Goal: Transaction & Acquisition: Purchase product/service

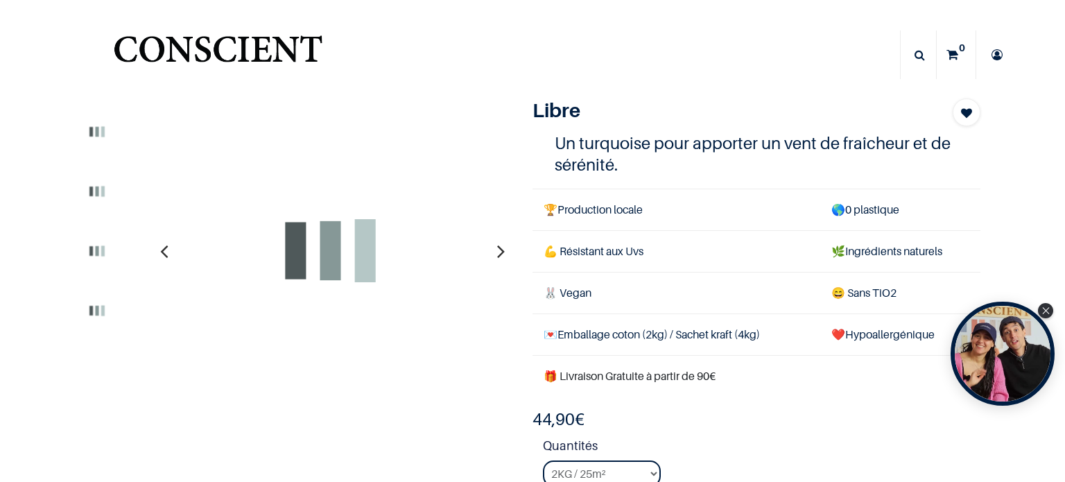
scroll to position [208, 0]
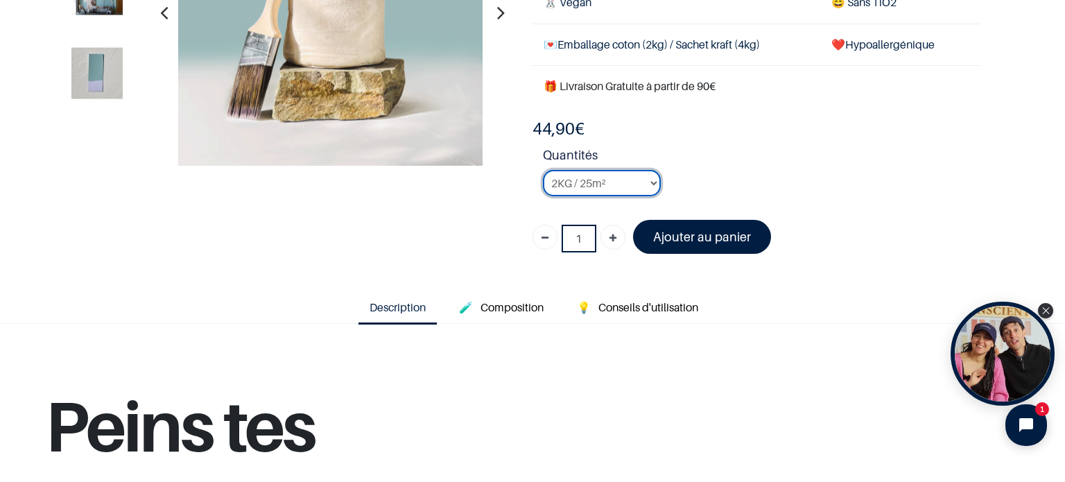
click at [588, 188] on select "2KG / 25m² 4KG / 50m² 8KG / 100m² Testeur" at bounding box center [602, 183] width 118 height 26
click at [383, 257] on div "Libre Turquoise" at bounding box center [521, 36] width 937 height 456
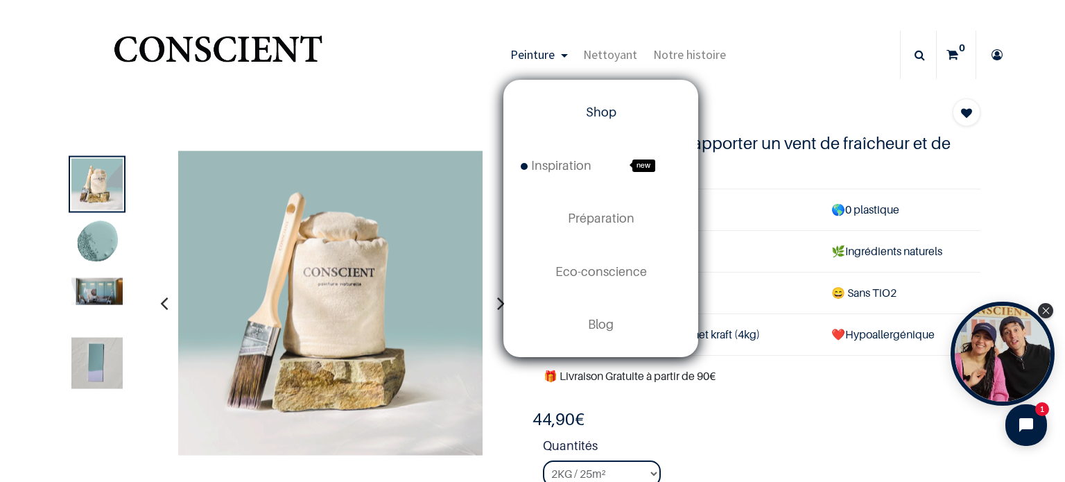
click at [605, 112] on span "Shop" at bounding box center [601, 112] width 30 height 15
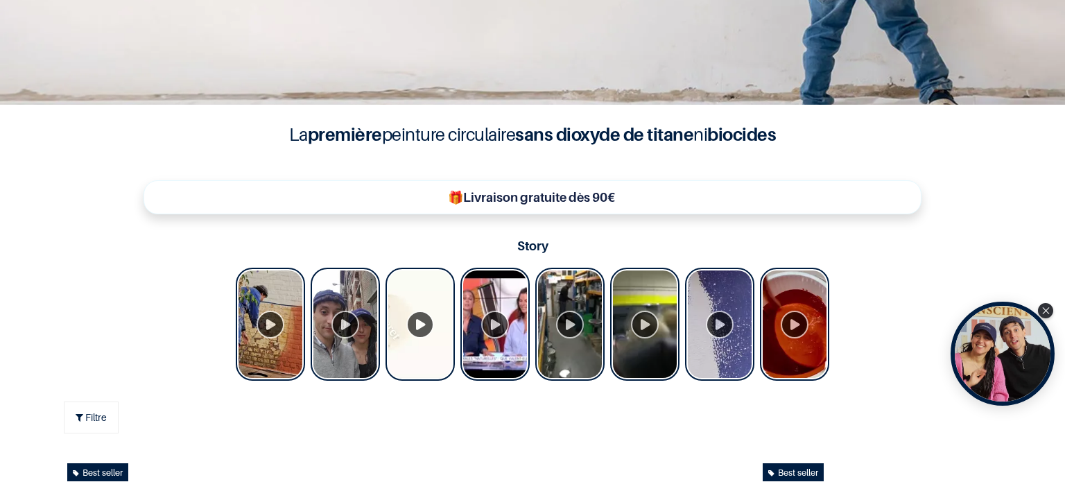
scroll to position [345, 0]
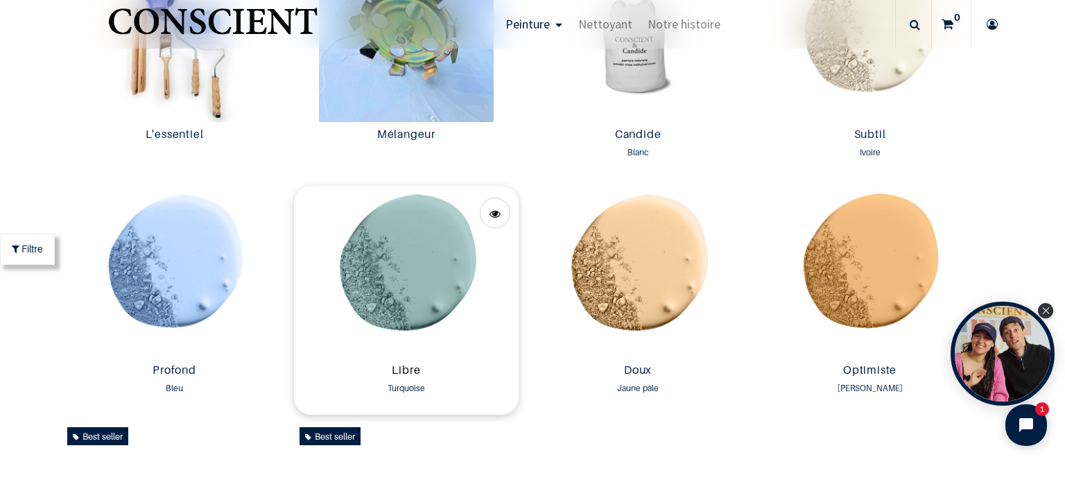
scroll to position [970, 0]
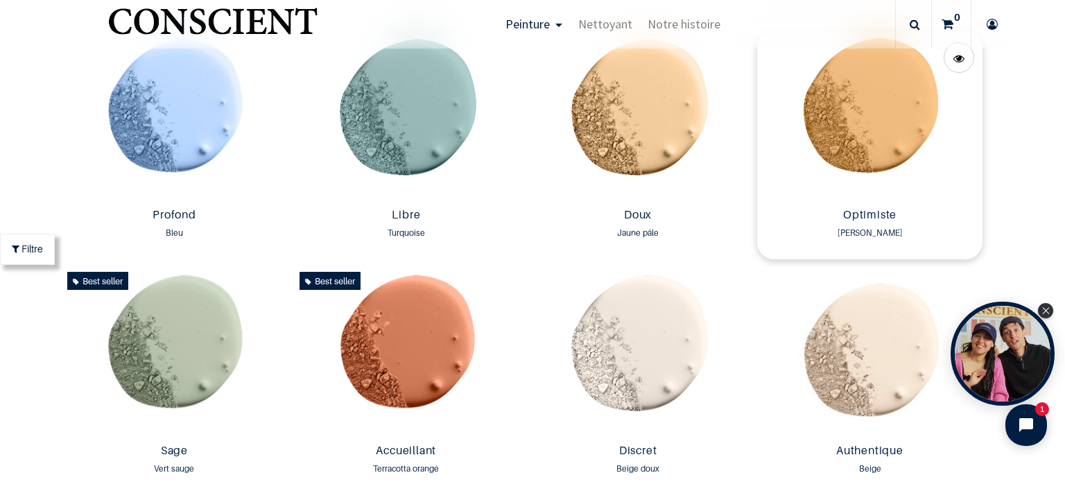
click at [815, 134] on img at bounding box center [869, 116] width 225 height 172
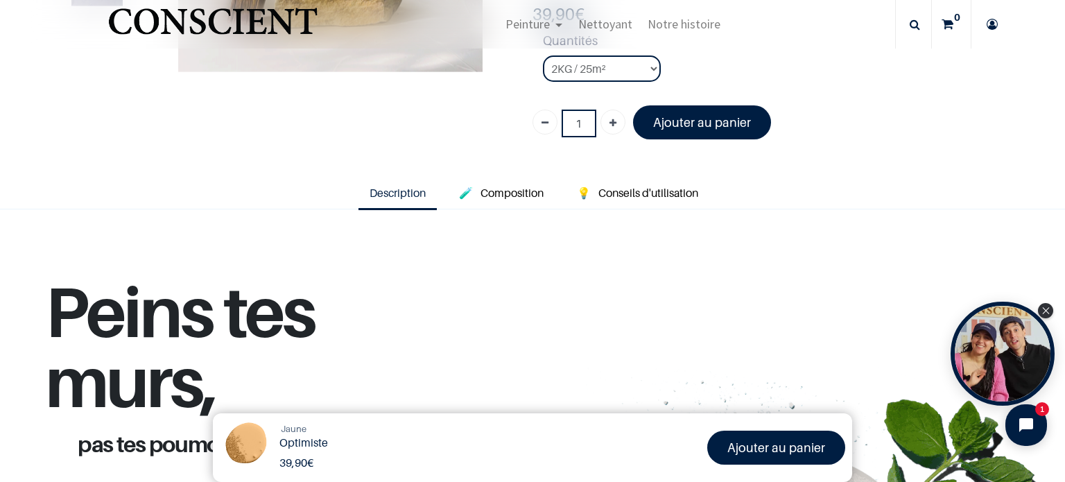
scroll to position [277, 0]
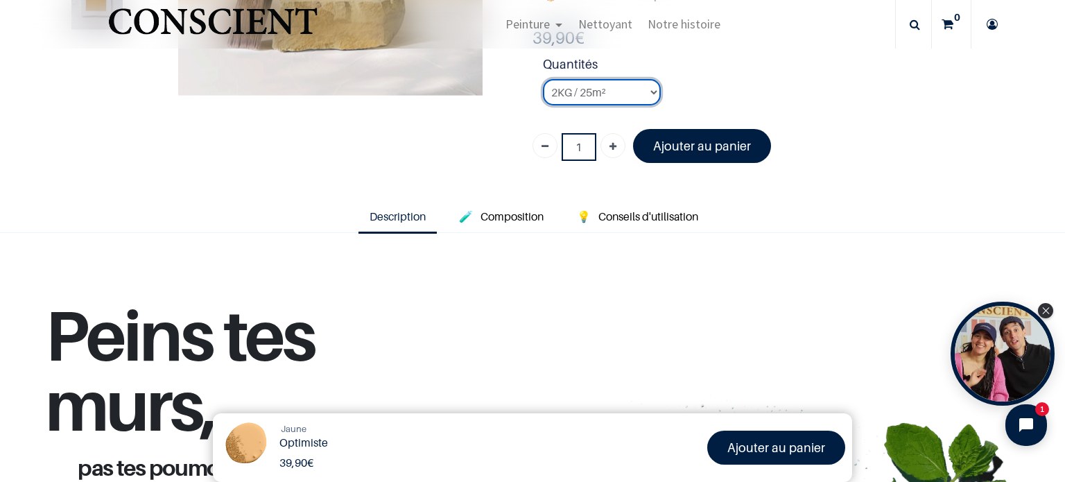
click at [601, 96] on select "2KG / 25m² 4KG / 50m² 8KG / 100m² Testeur" at bounding box center [602, 92] width 118 height 26
select select "41"
click at [543, 79] on select "2KG / 25m² 4KG / 50m² 8KG / 100m² Testeur" at bounding box center [602, 92] width 118 height 26
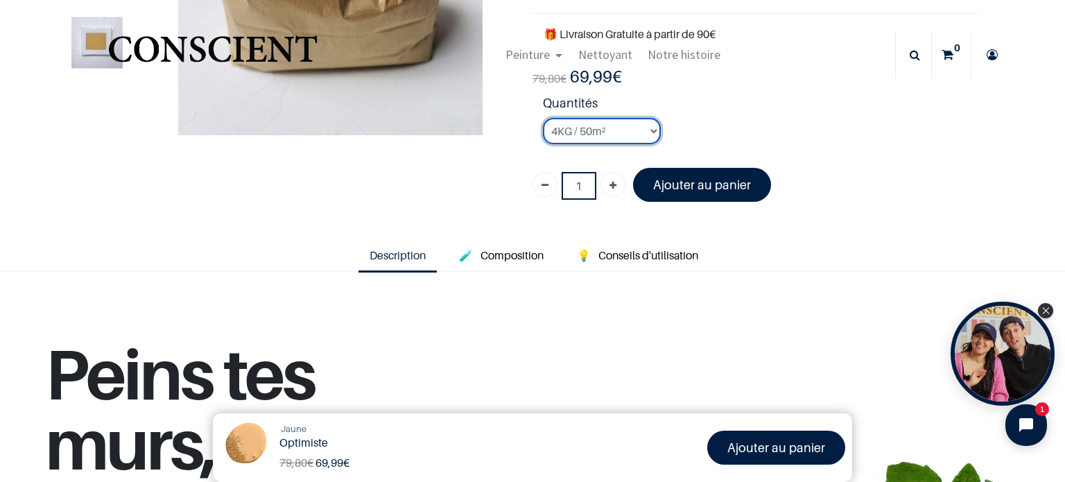
scroll to position [139, 0]
